Goal: Navigation & Orientation: Find specific page/section

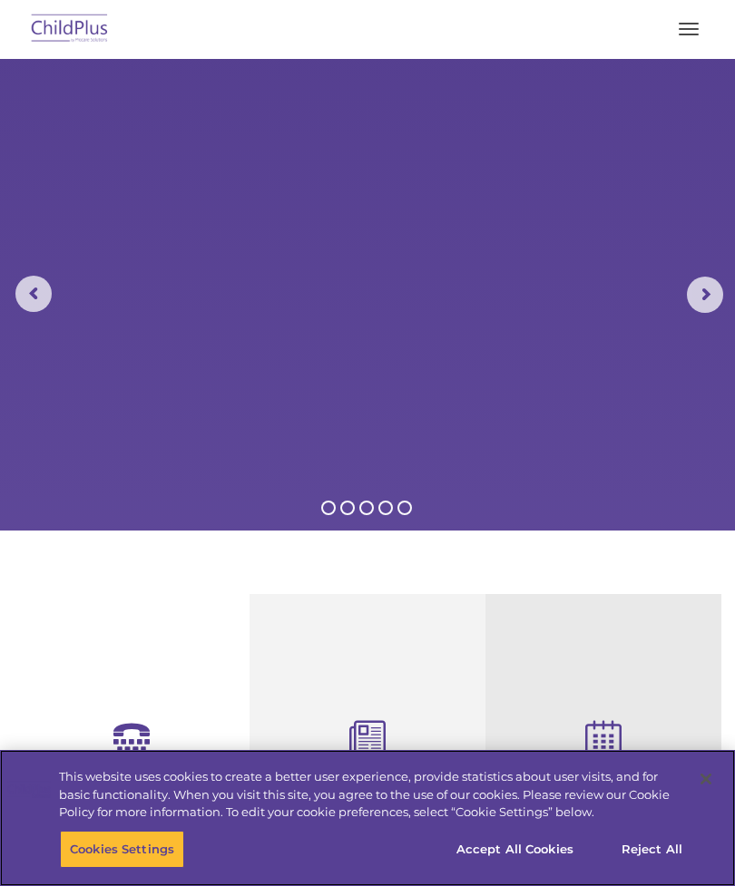
select select "MEDIUM"
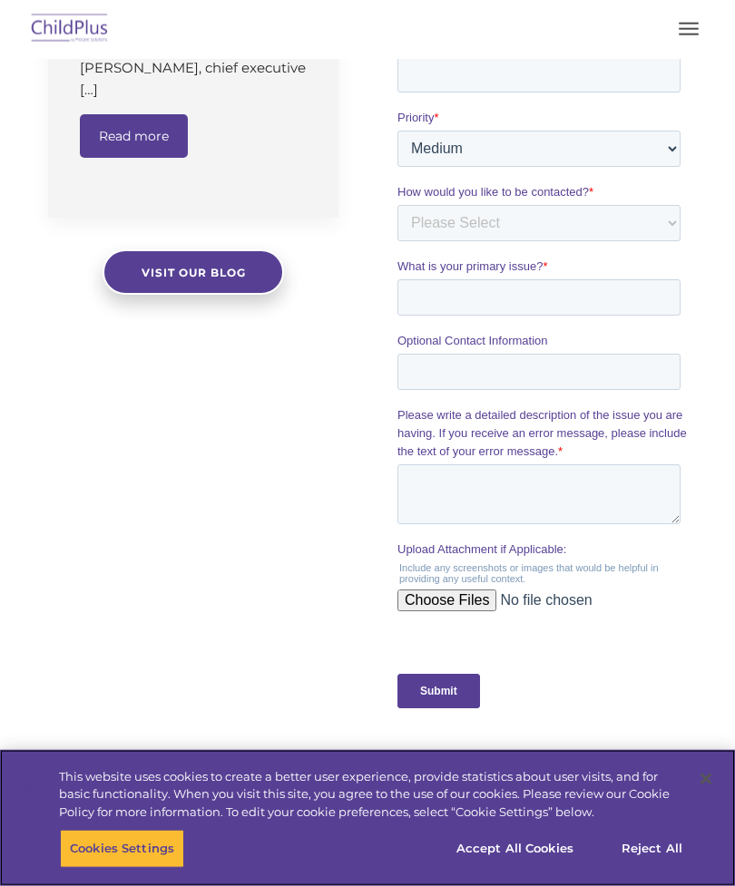
scroll to position [1814, 0]
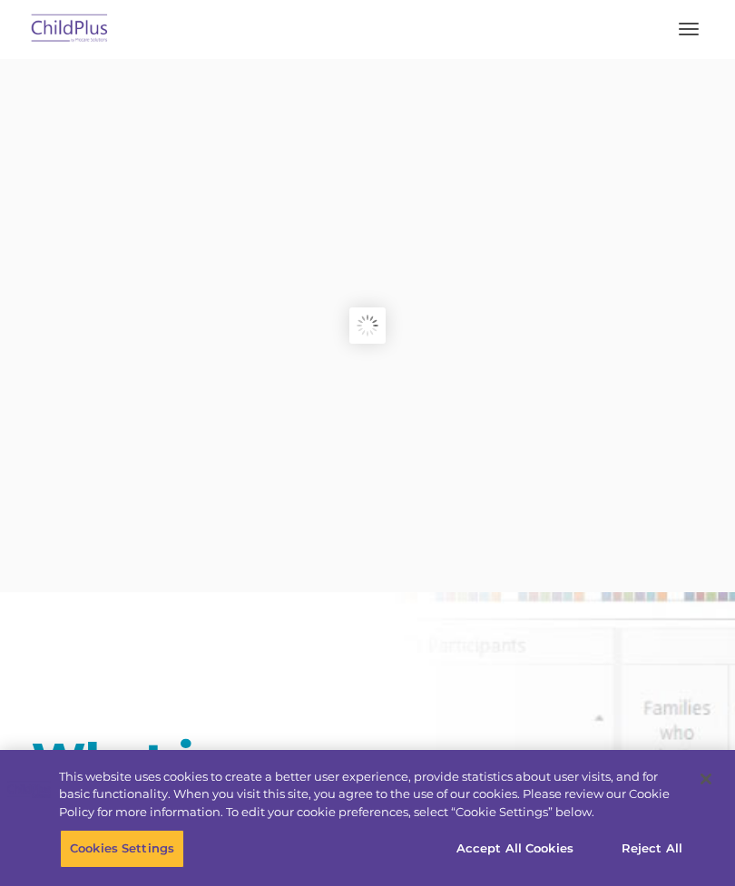
click at [702, 34] on button "button" at bounding box center [688, 29] width 38 height 29
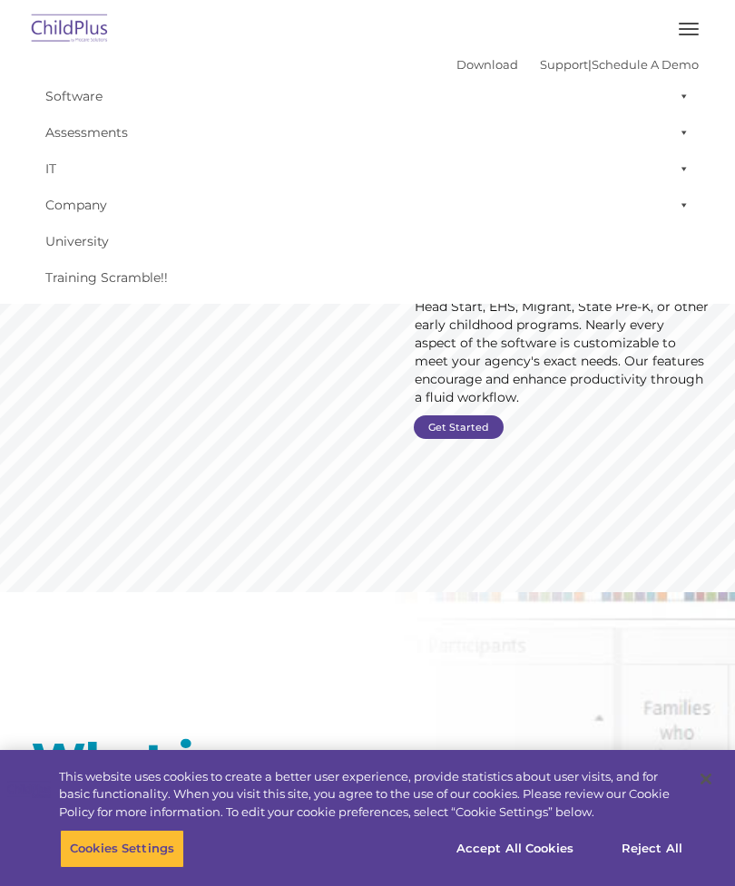
click at [55, 87] on link "Software" at bounding box center [367, 96] width 662 height 36
